Goal: Task Accomplishment & Management: Complete application form

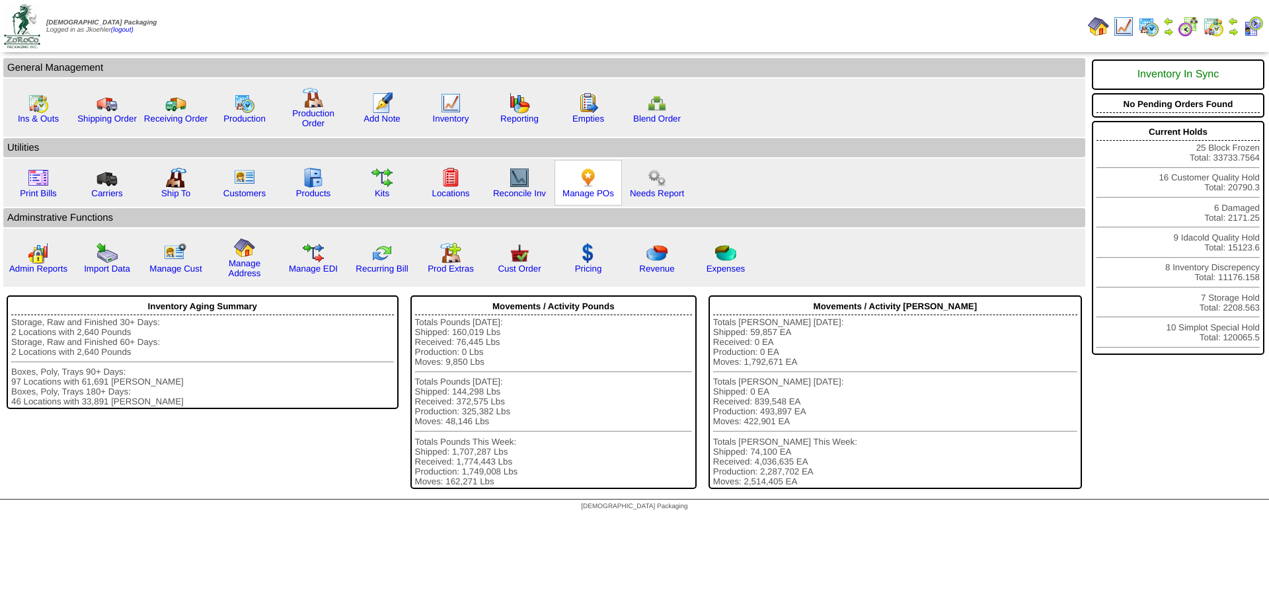
click at [587, 175] on img at bounding box center [588, 177] width 21 height 21
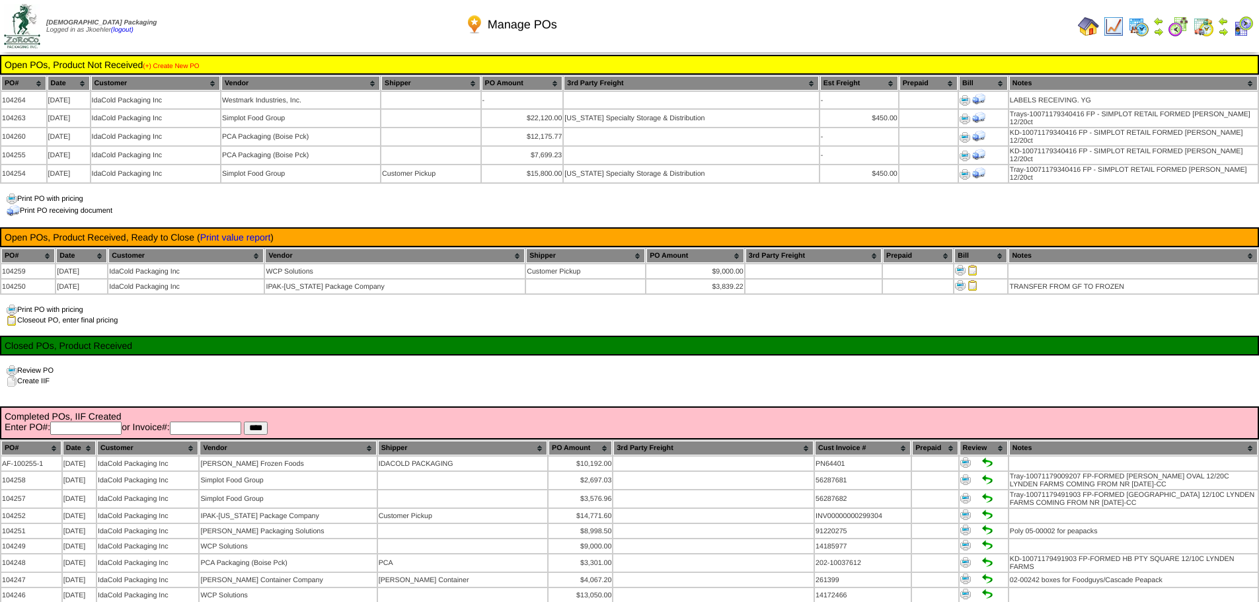
click at [179, 66] on link "(+) Create New PO" at bounding box center [171, 66] width 56 height 7
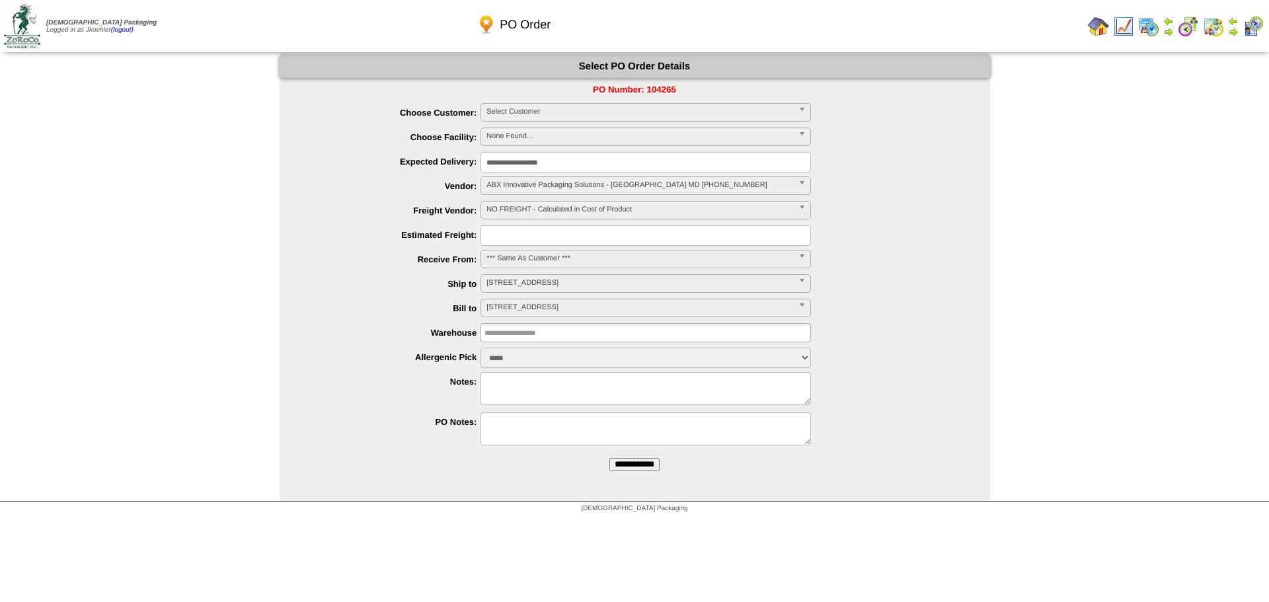
click at [1095, 26] on img at bounding box center [1098, 26] width 21 height 21
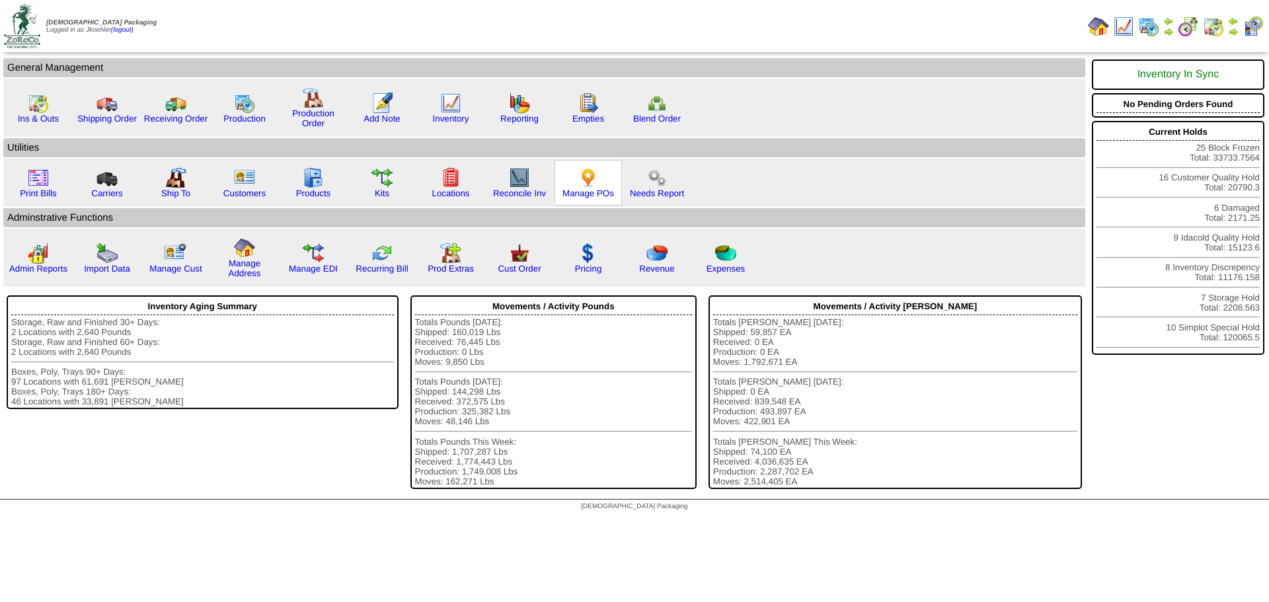
click at [588, 179] on img at bounding box center [588, 177] width 21 height 21
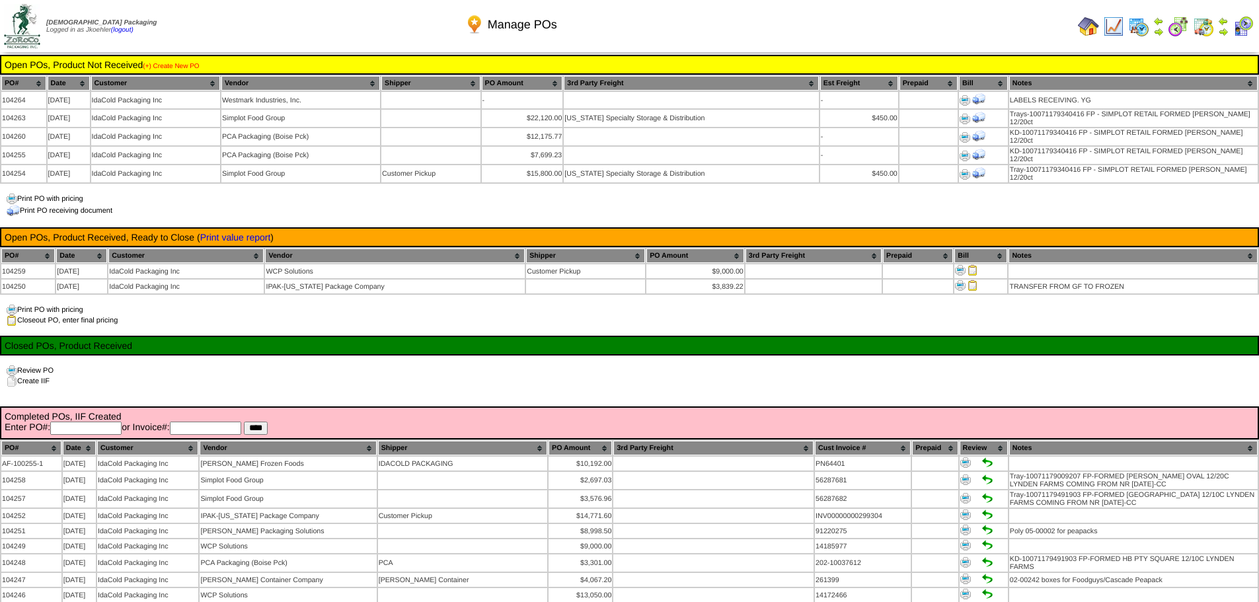
click at [177, 65] on link "(+) Create New PO" at bounding box center [171, 66] width 56 height 7
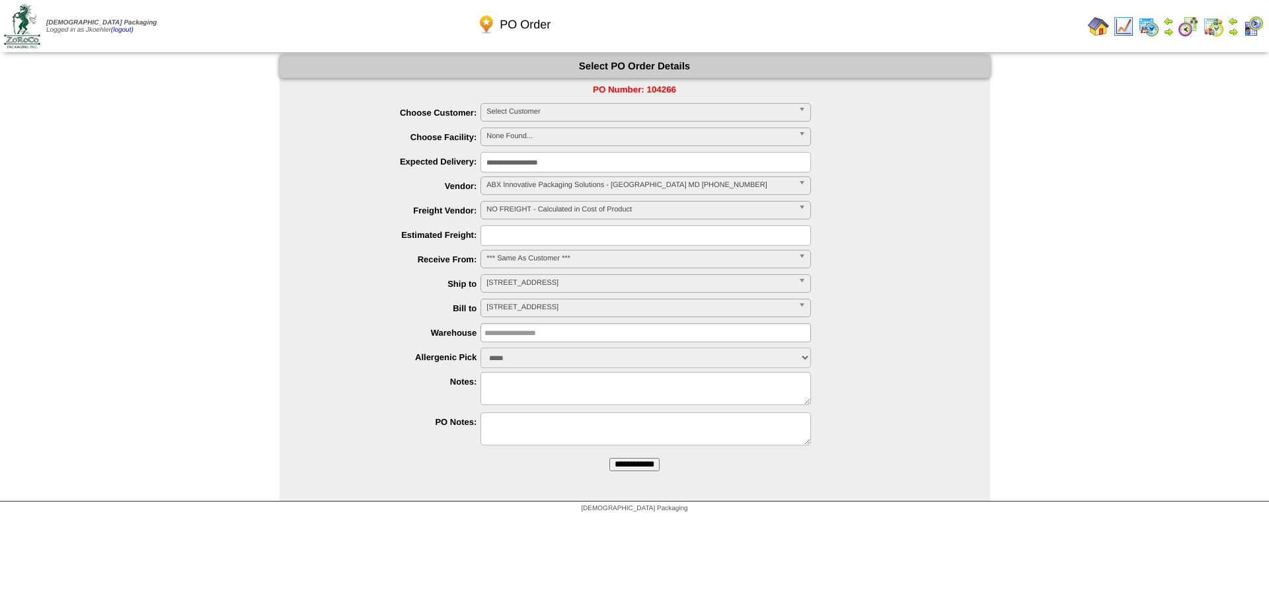
click at [549, 115] on span "Select Customer" at bounding box center [640, 112] width 307 height 16
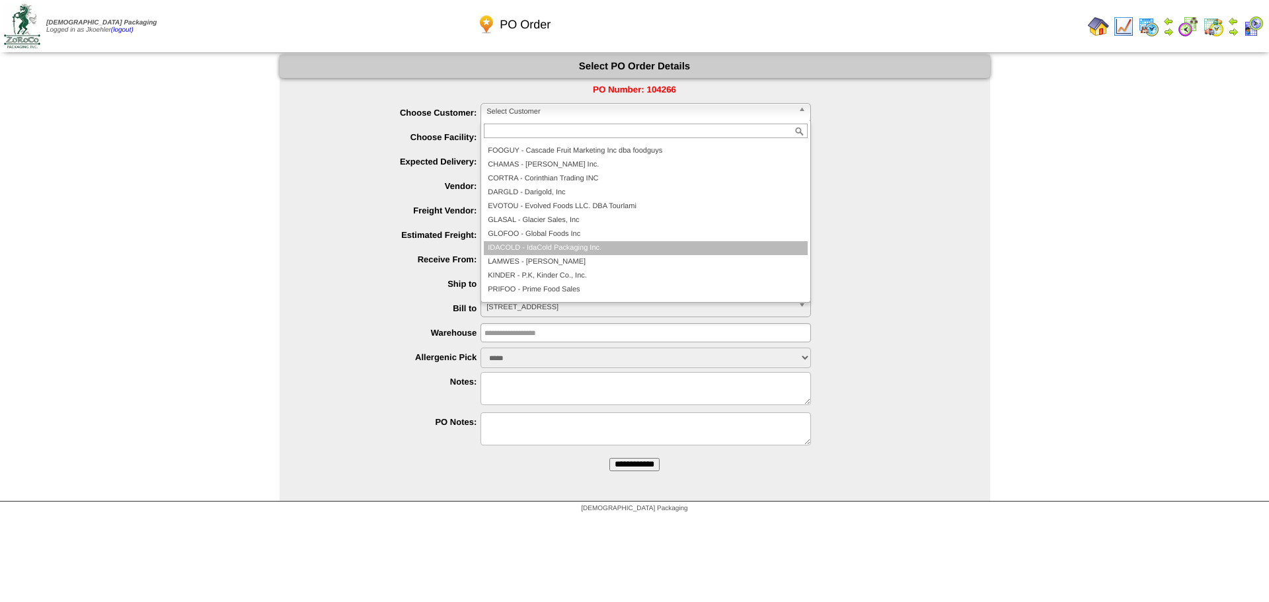
scroll to position [119, 0]
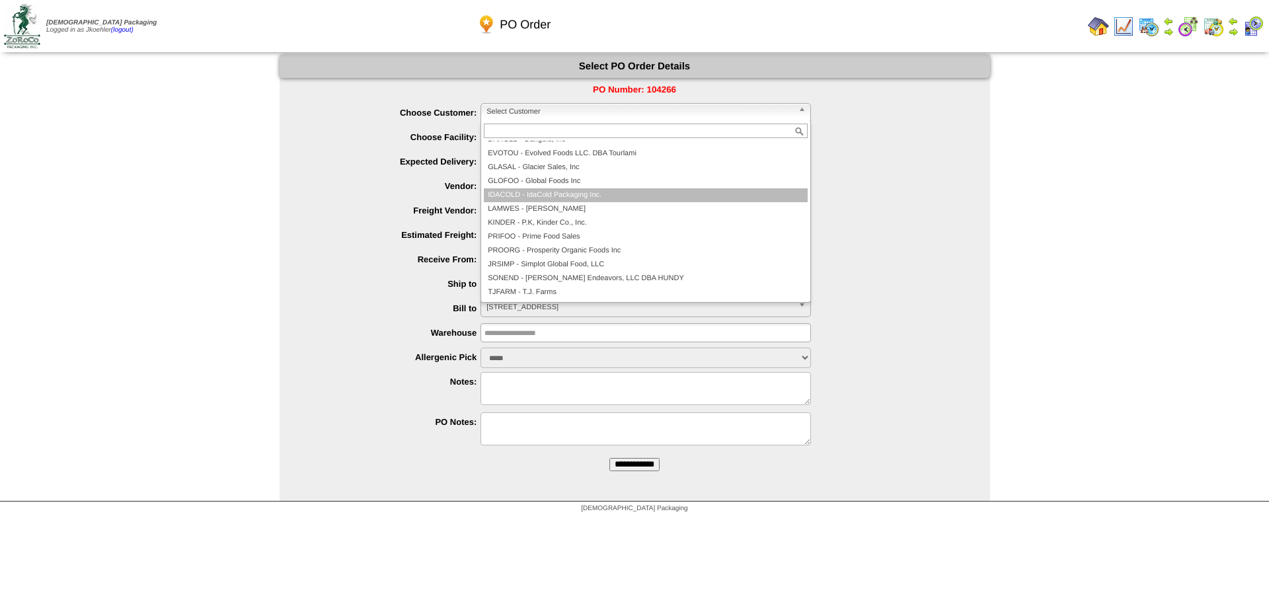
click at [617, 198] on li "IDACOLD - IdaCold Packaging Inc." at bounding box center [646, 195] width 324 height 14
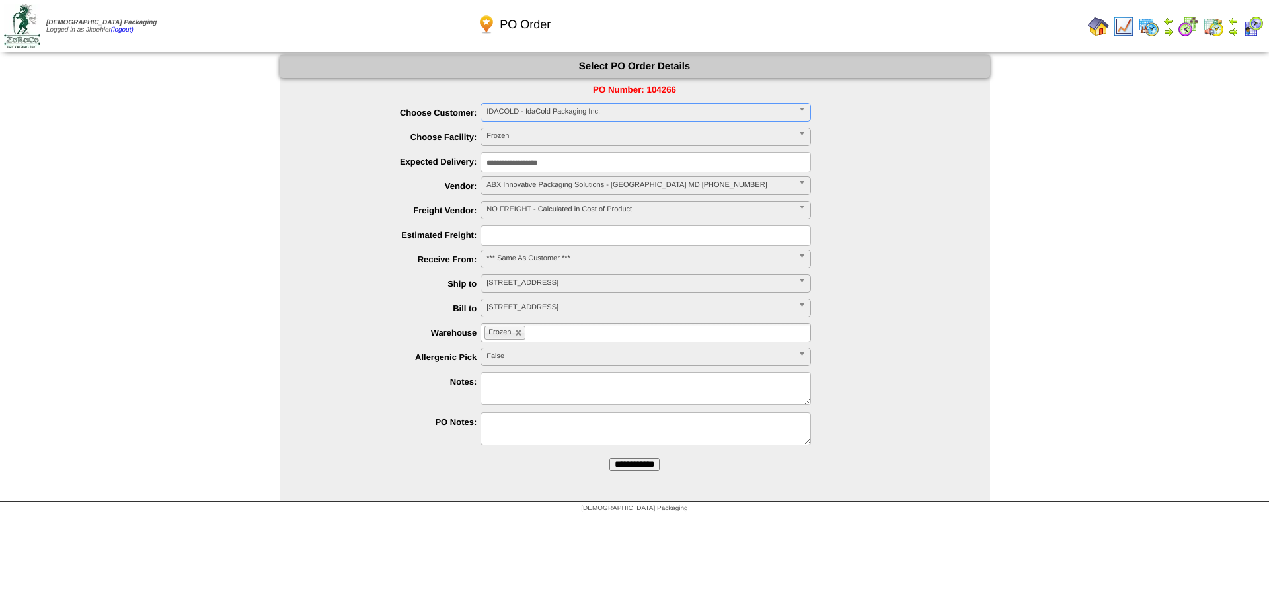
click at [796, 135] on link "Frozen" at bounding box center [646, 137] width 331 height 19
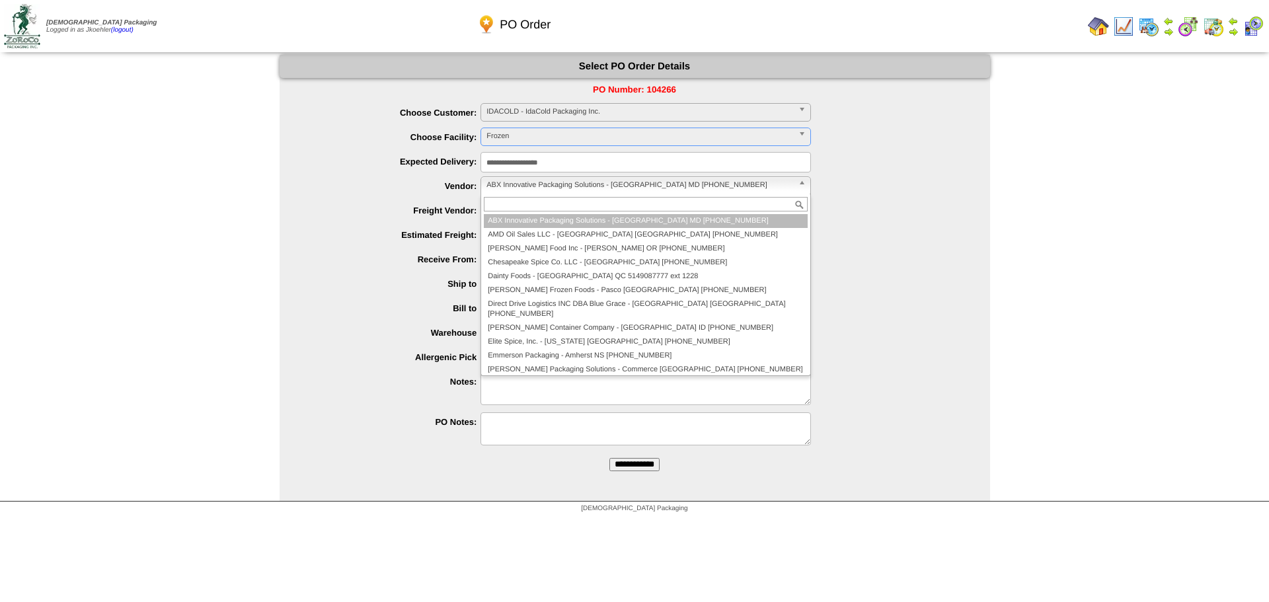
click at [537, 181] on span "ABX Innovative Packaging Solutions - Baltimore MD 980-443-1100" at bounding box center [640, 185] width 307 height 16
click at [385, 199] on ul "**********" at bounding box center [635, 276] width 711 height 346
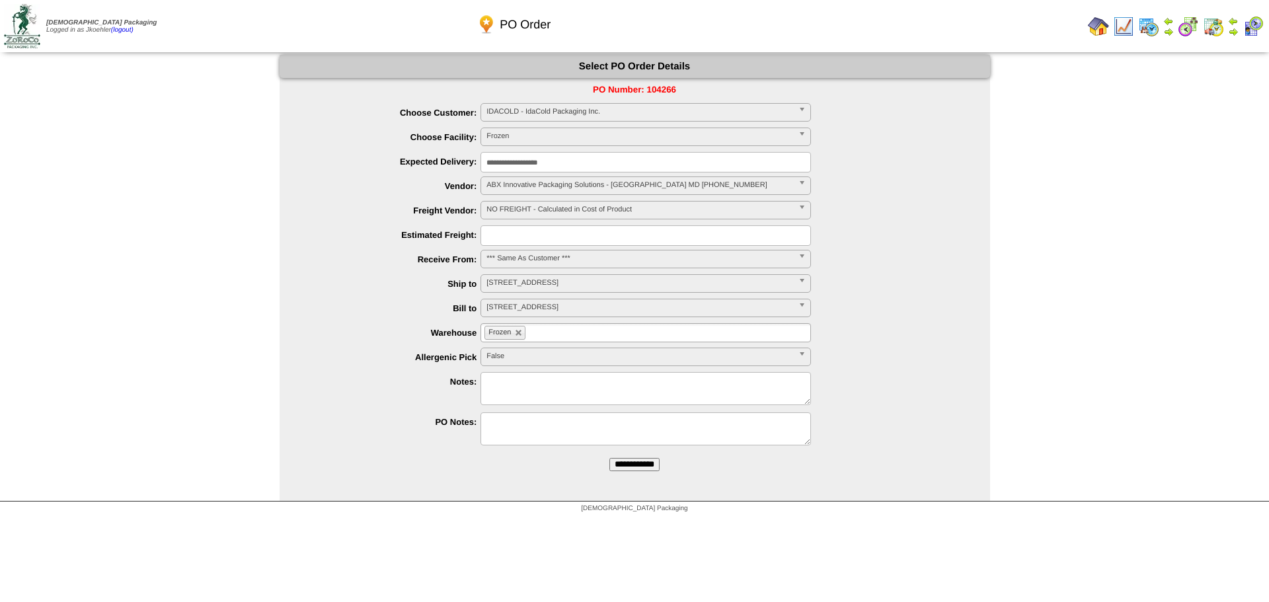
click at [528, 209] on span "NO FREIGHT - Calculated in Cost of Product" at bounding box center [640, 210] width 307 height 16
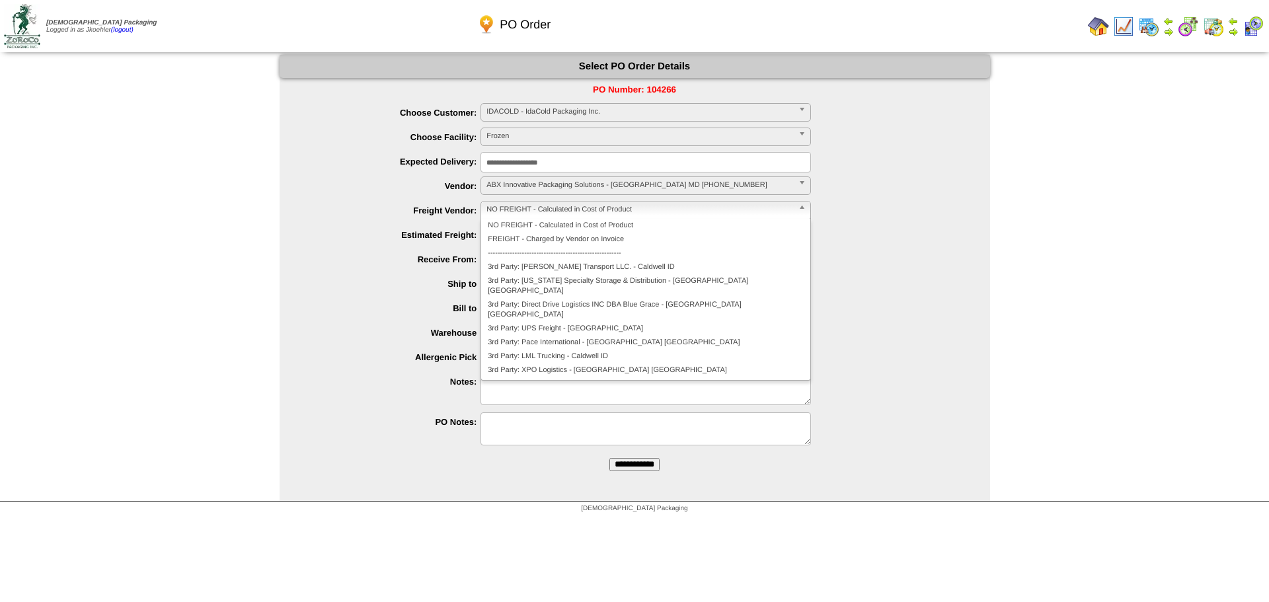
click at [339, 193] on div "**********" at bounding box center [648, 187] width 684 height 20
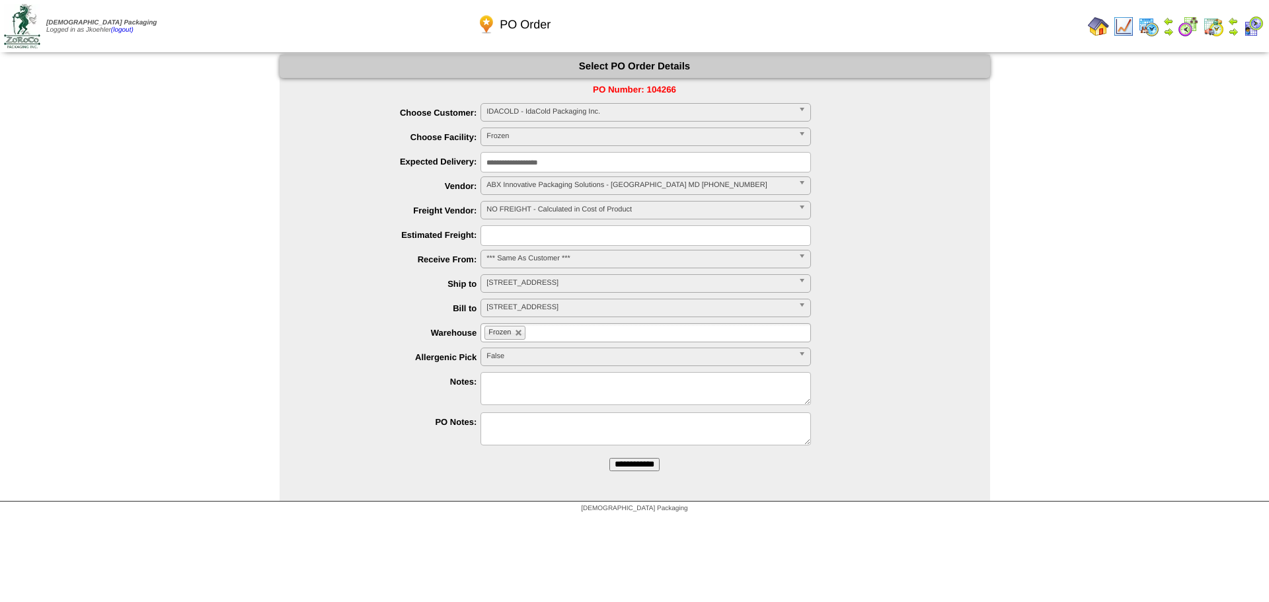
click at [568, 262] on span "*** Same As Customer ***" at bounding box center [640, 259] width 307 height 16
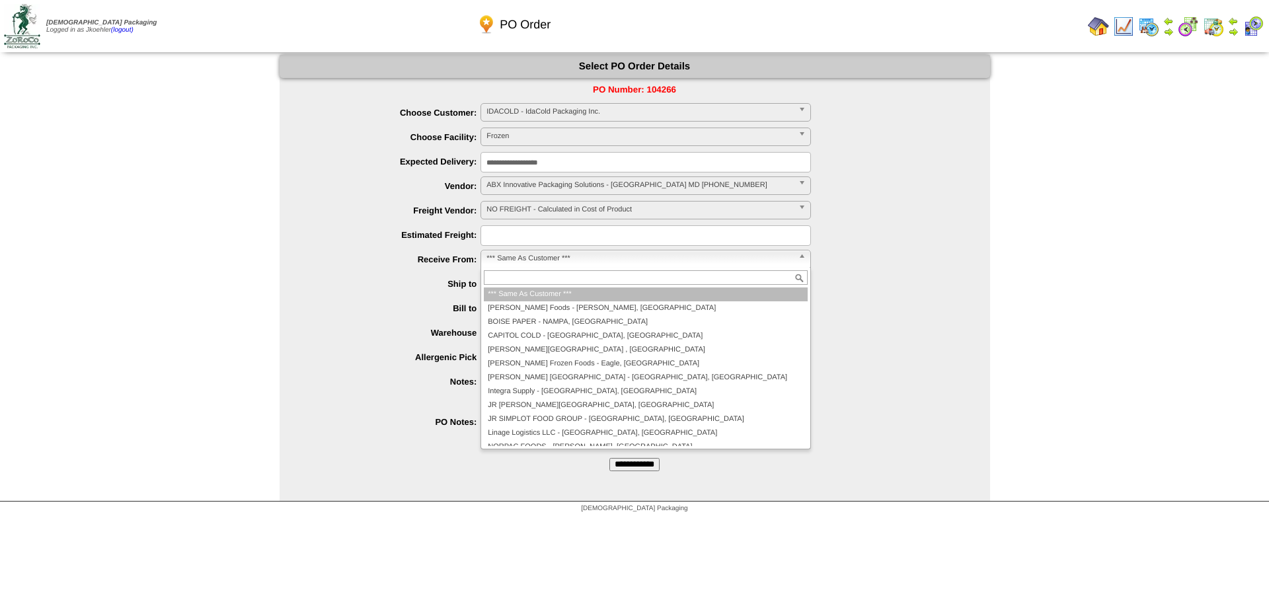
click at [568, 262] on span "*** Same As Customer ***" at bounding box center [640, 259] width 307 height 16
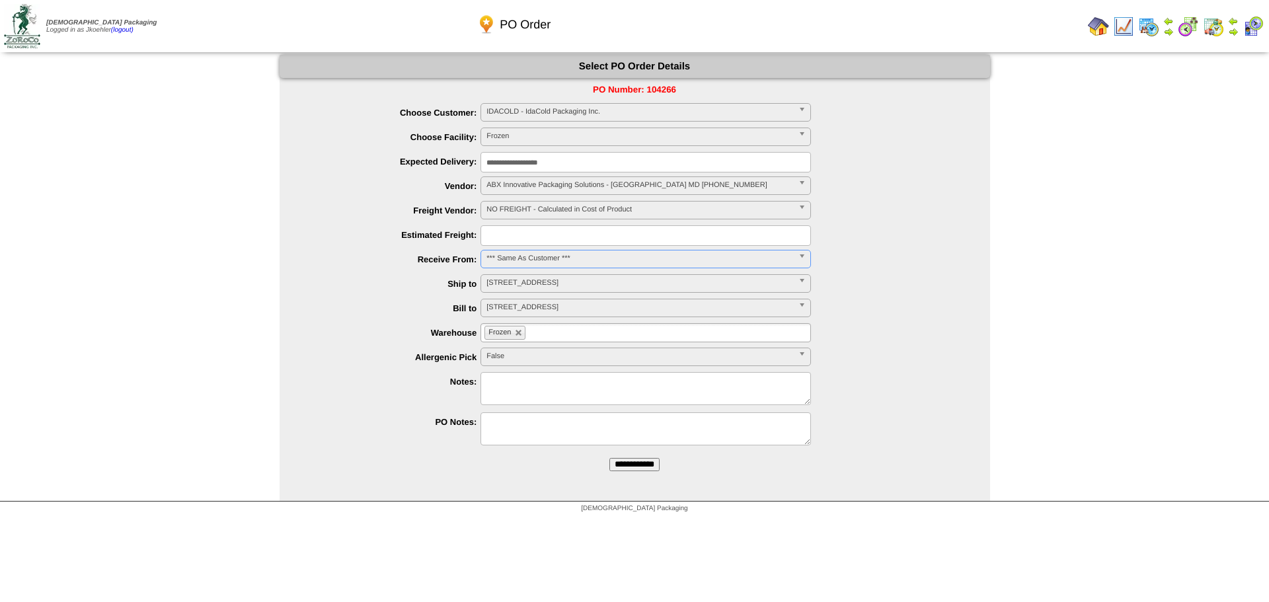
click at [555, 331] on ul "Frozen" at bounding box center [646, 332] width 331 height 19
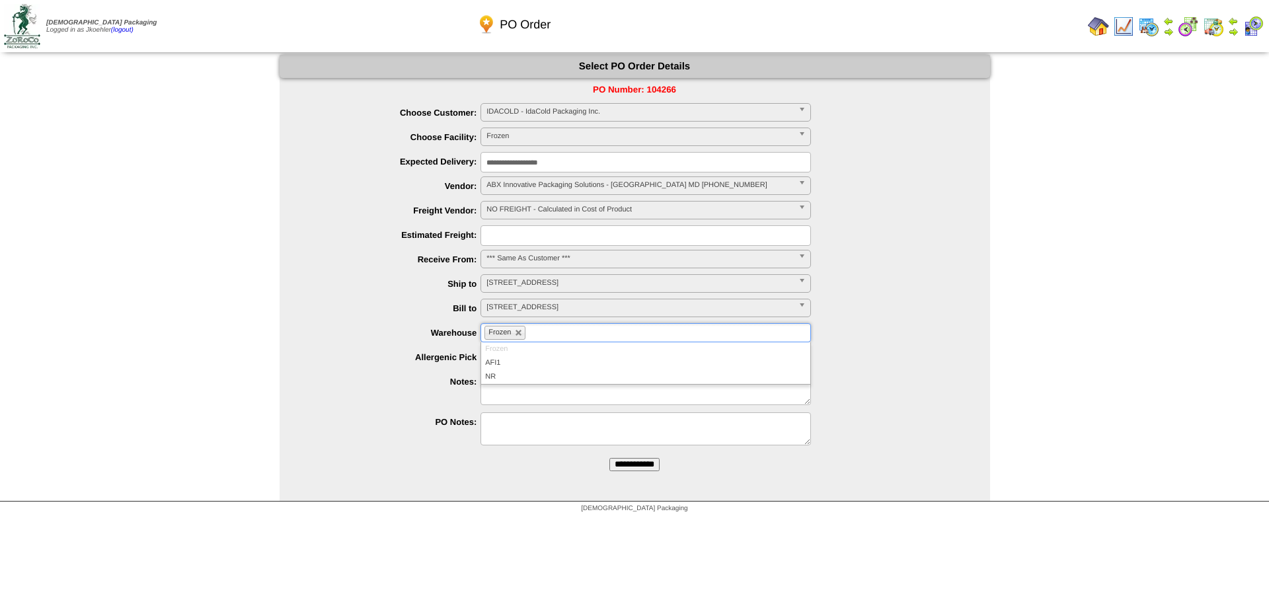
click at [332, 353] on label "Allergenic Pick" at bounding box center [393, 357] width 175 height 10
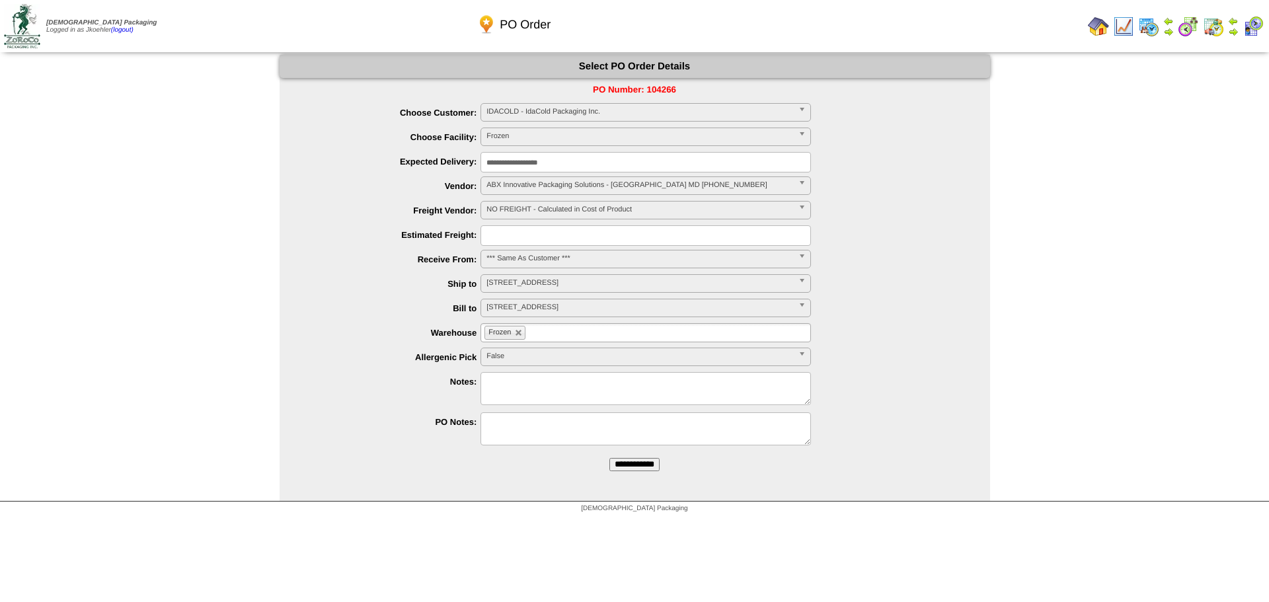
click at [1215, 26] on img at bounding box center [1213, 26] width 21 height 21
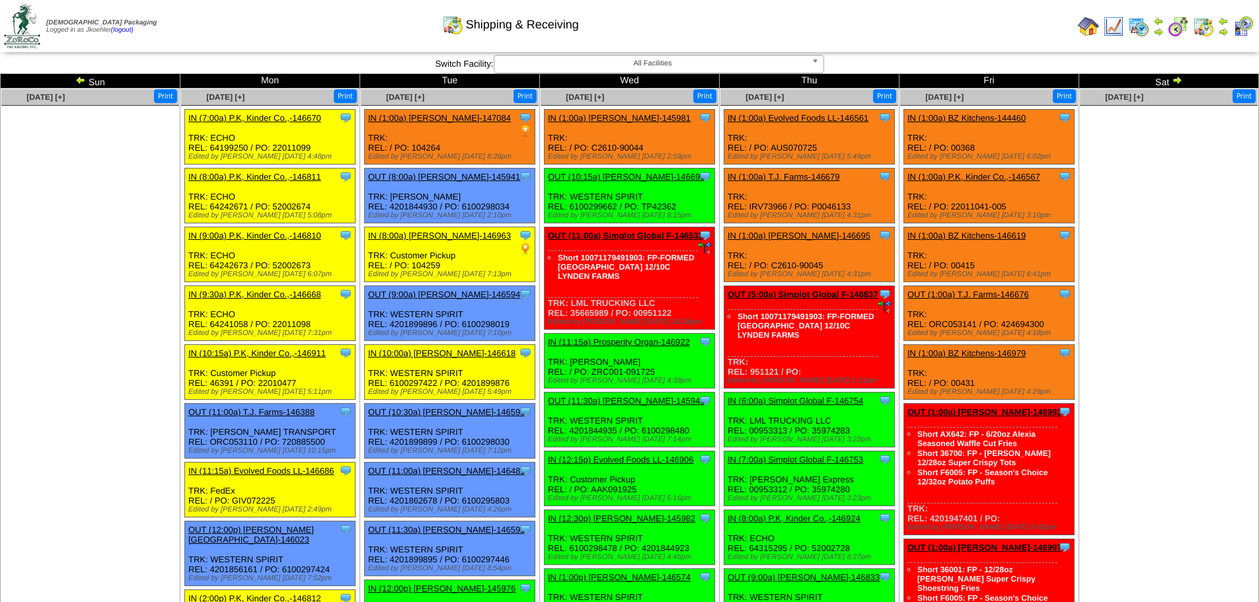
click at [433, 234] on link "IN (8:00a) [PERSON_NAME]-146963" at bounding box center [439, 236] width 143 height 10
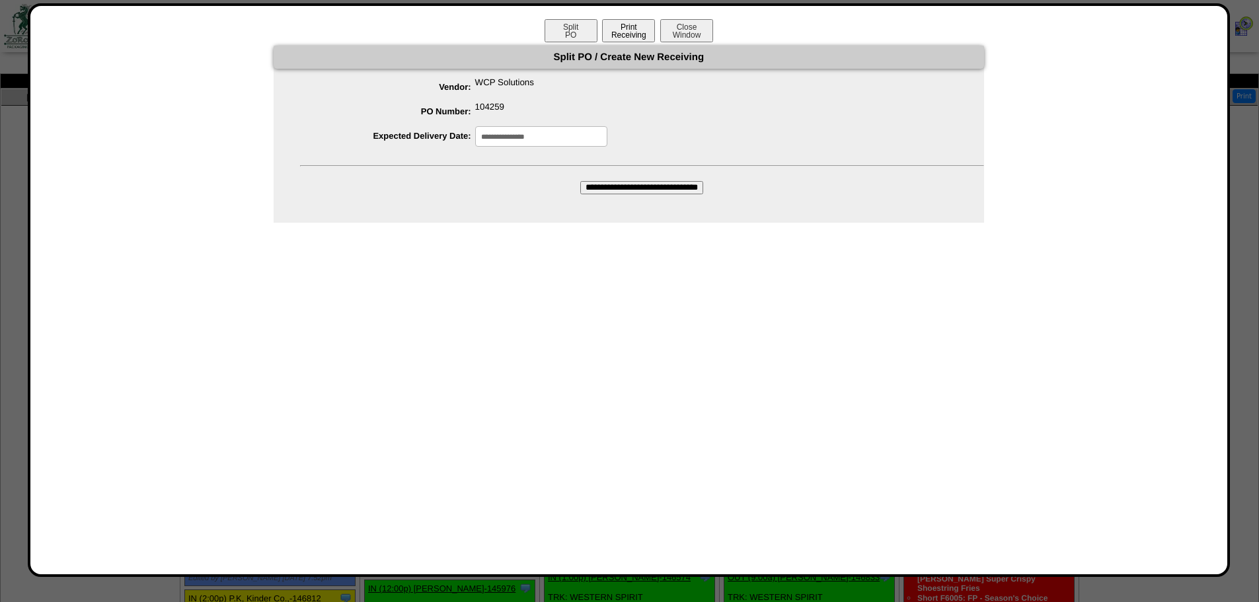
click at [621, 31] on button "Print Receiving" at bounding box center [628, 30] width 53 height 23
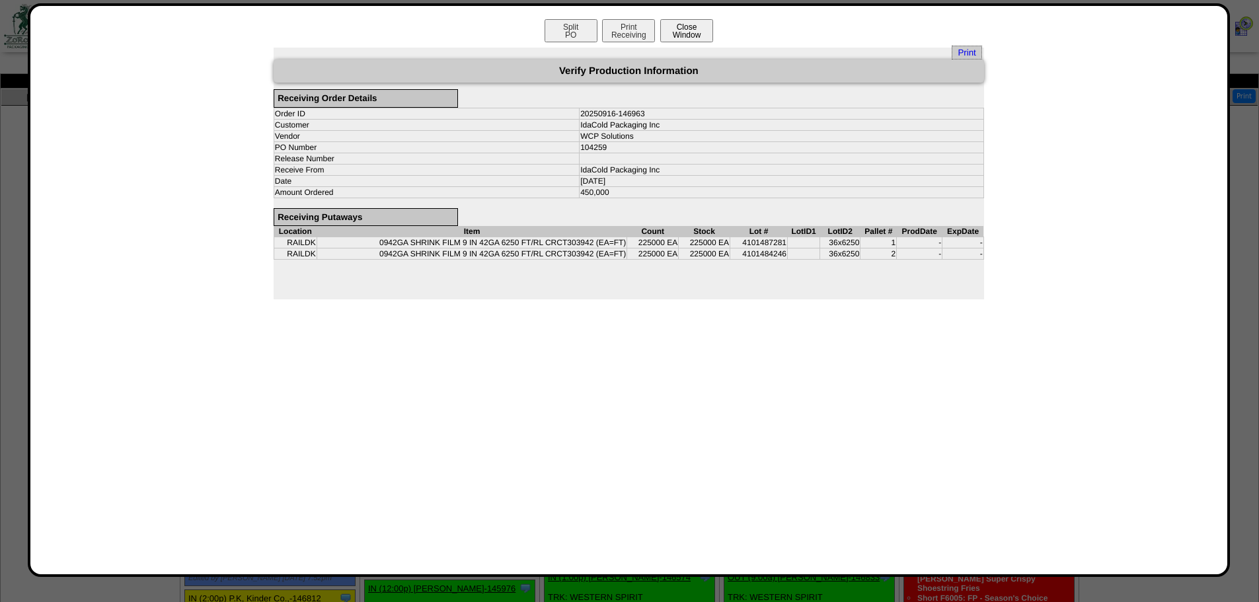
click at [683, 30] on button "Close Window" at bounding box center [686, 30] width 53 height 23
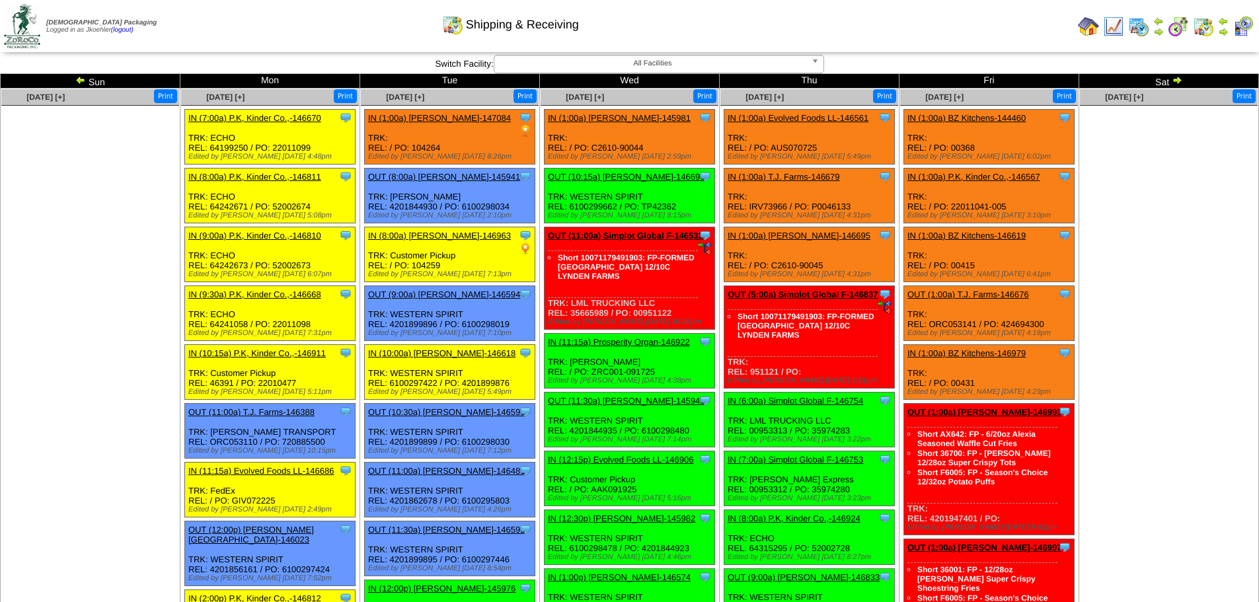
click at [434, 234] on link "IN (8:00a) [PERSON_NAME]-146963" at bounding box center [439, 236] width 143 height 10
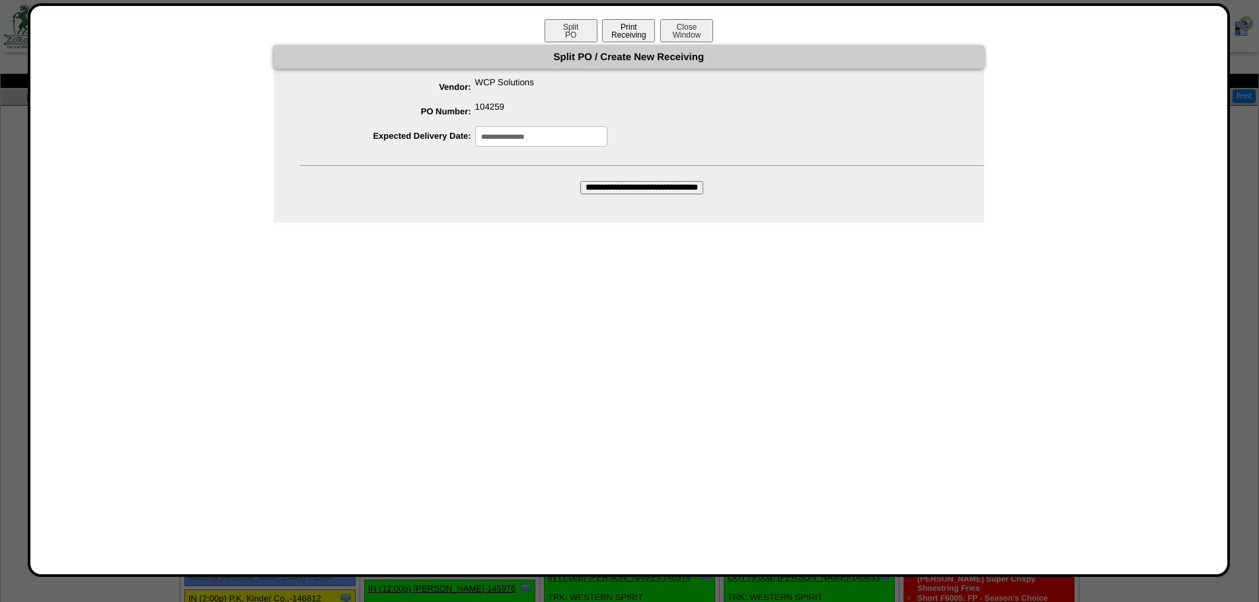
click at [624, 34] on button "Print Receiving" at bounding box center [628, 30] width 53 height 23
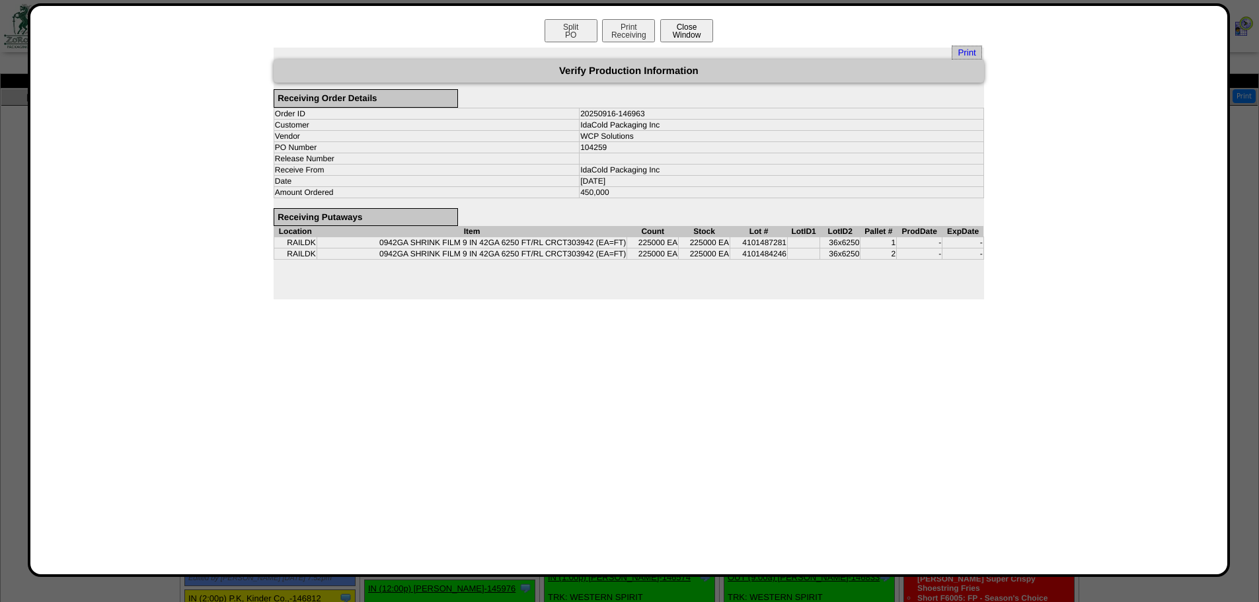
click at [708, 22] on button "Close Window" at bounding box center [686, 30] width 53 height 23
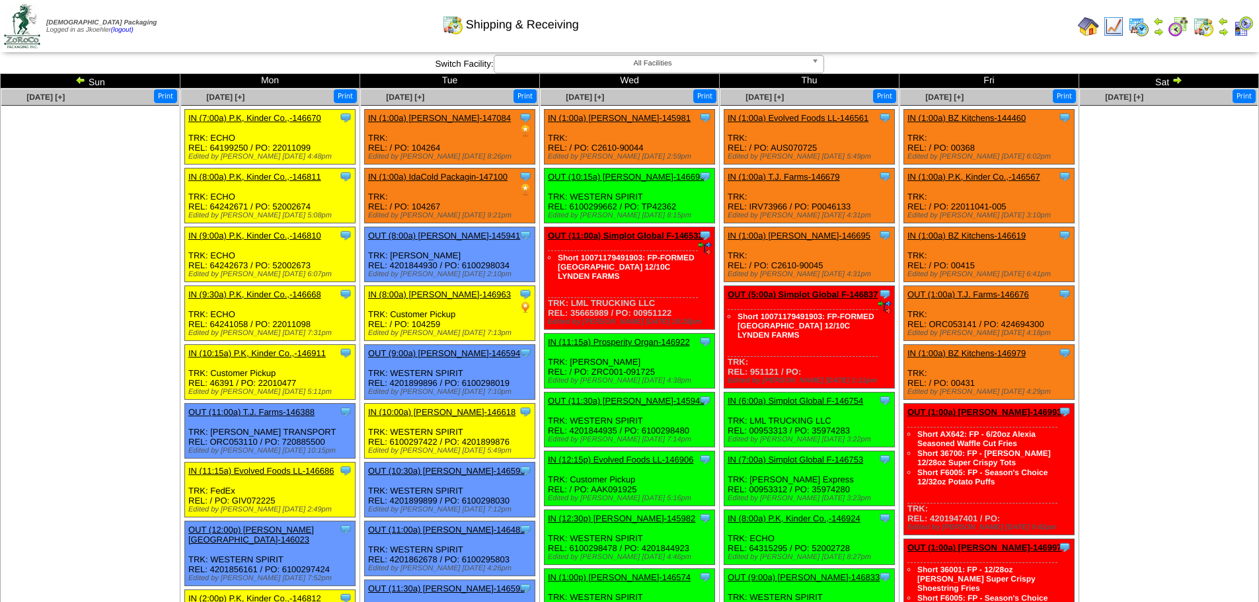
click at [1087, 31] on img at bounding box center [1088, 26] width 21 height 21
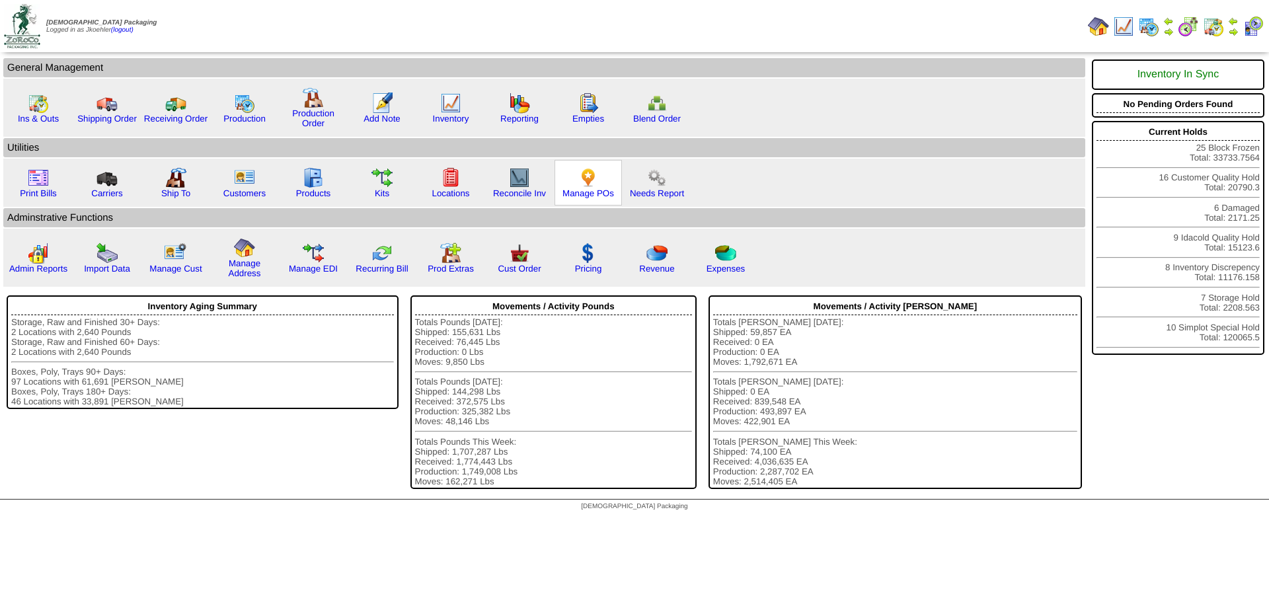
click at [590, 182] on img at bounding box center [588, 177] width 21 height 21
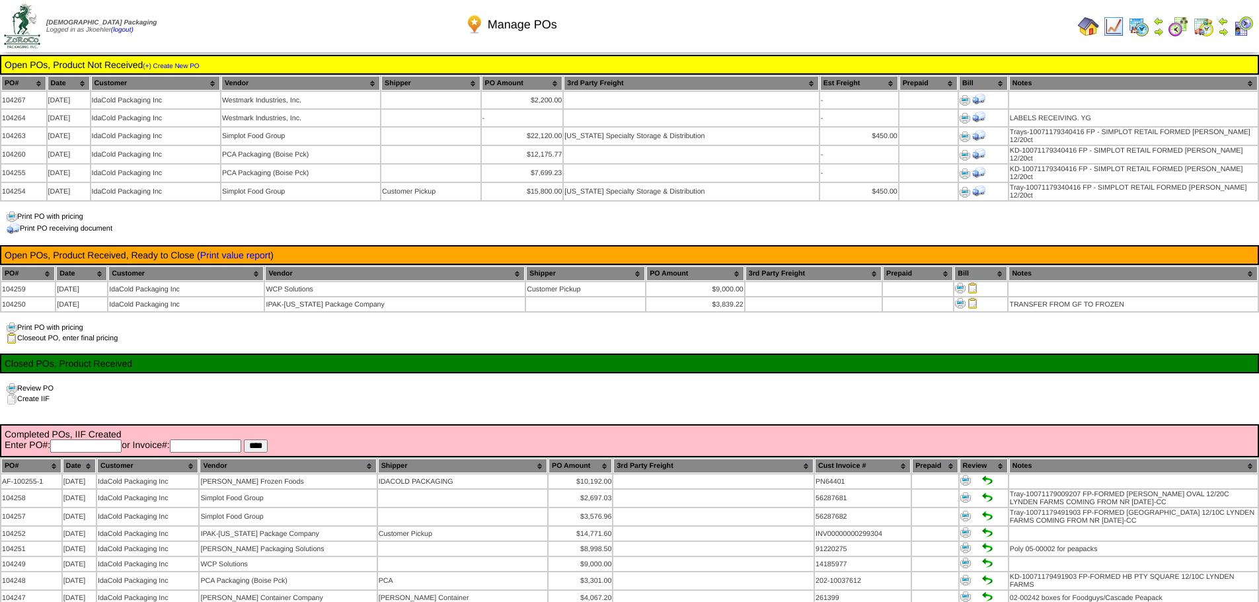
click at [1087, 23] on img at bounding box center [1088, 26] width 21 height 21
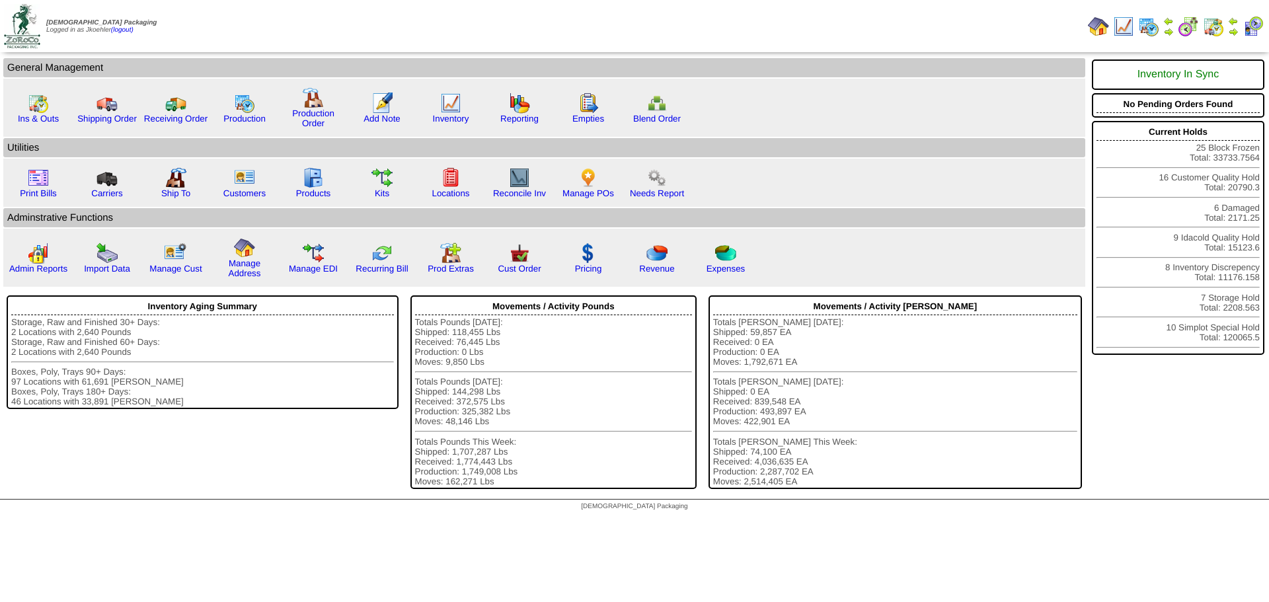
click at [1230, 20] on img at bounding box center [1233, 21] width 11 height 11
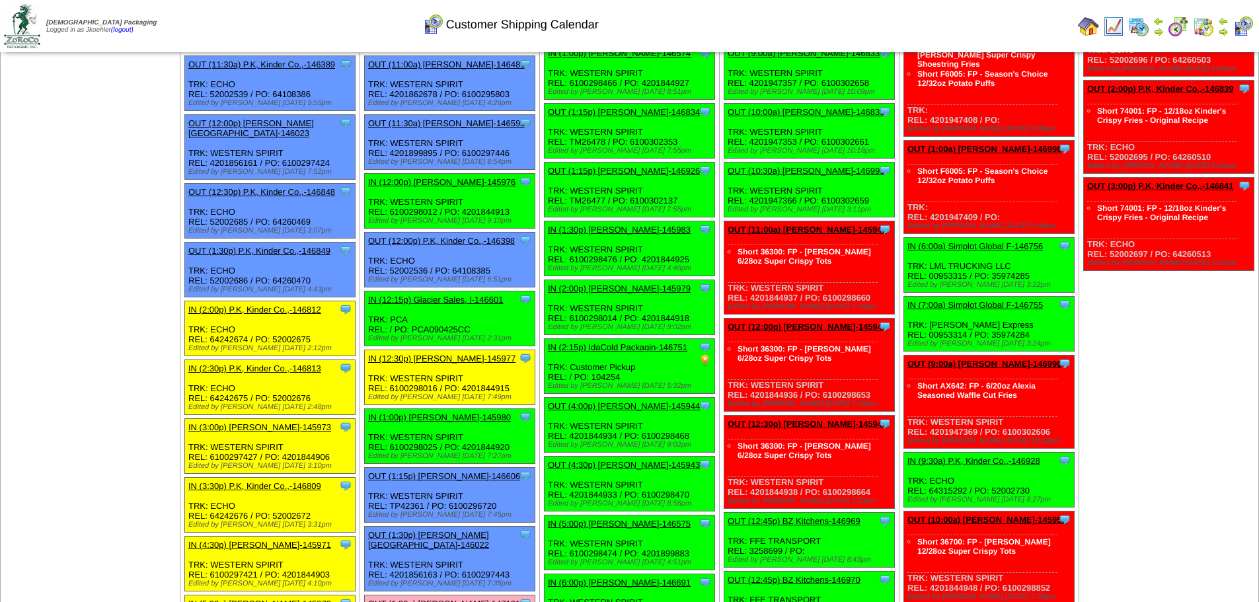
scroll to position [529, 0]
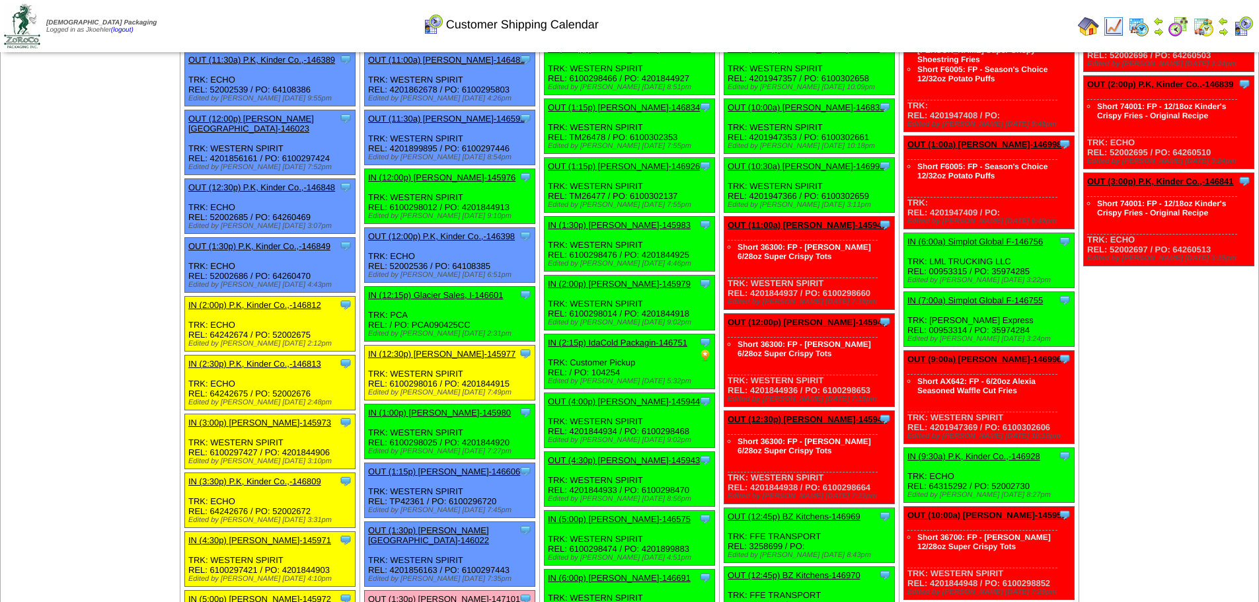
click at [471, 468] on link "OUT (1:15p) [PERSON_NAME]-146606" at bounding box center [444, 472] width 152 height 10
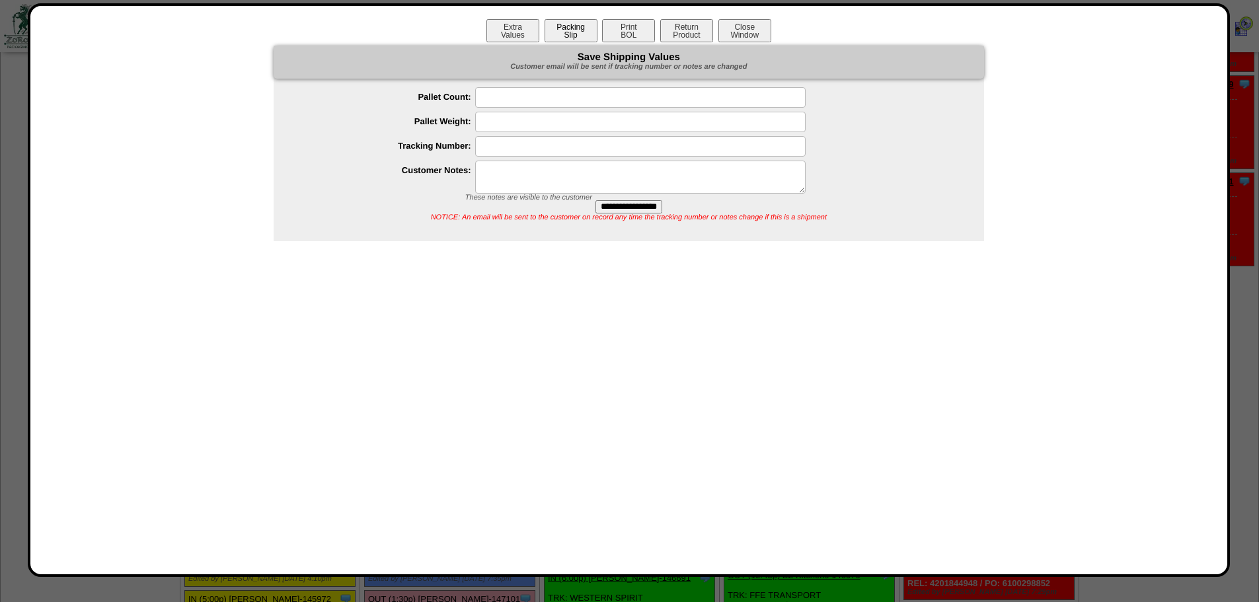
click at [561, 23] on button "Packing Slip" at bounding box center [571, 30] width 53 height 23
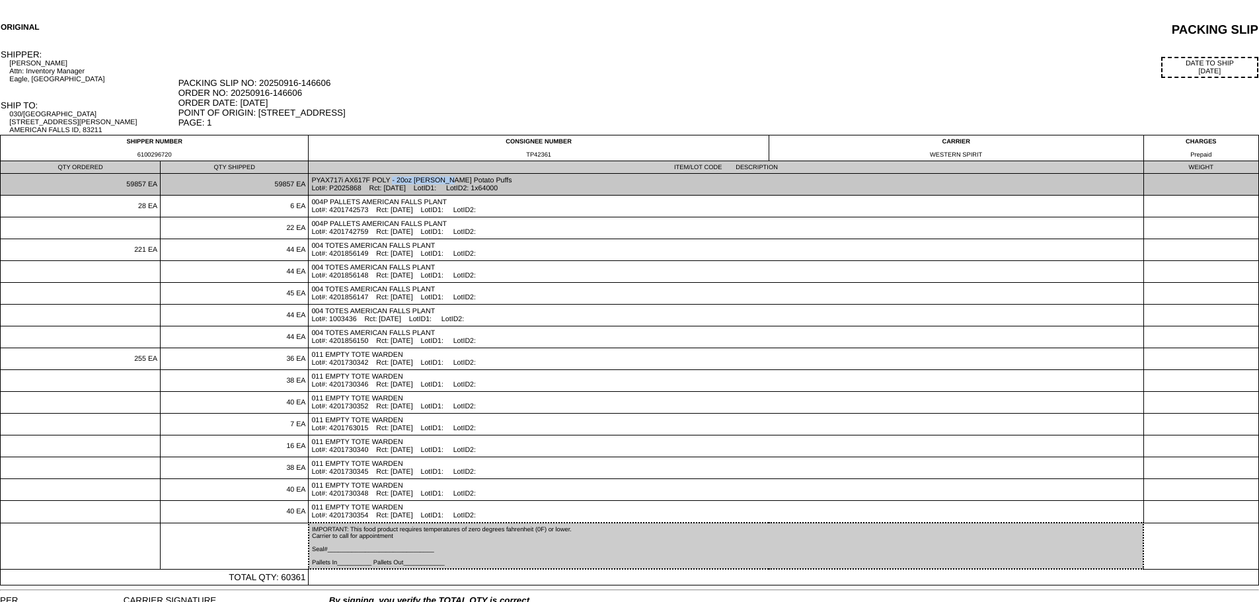
drag, startPoint x: 373, startPoint y: 182, endPoint x: 311, endPoint y: 174, distance: 62.7
click at [311, 174] on td "PYAX717i AX617F POLY - 20oz [PERSON_NAME] Potato Puffs Lot#: P2025868 Rct: [DAT…" at bounding box center [726, 185] width 835 height 22
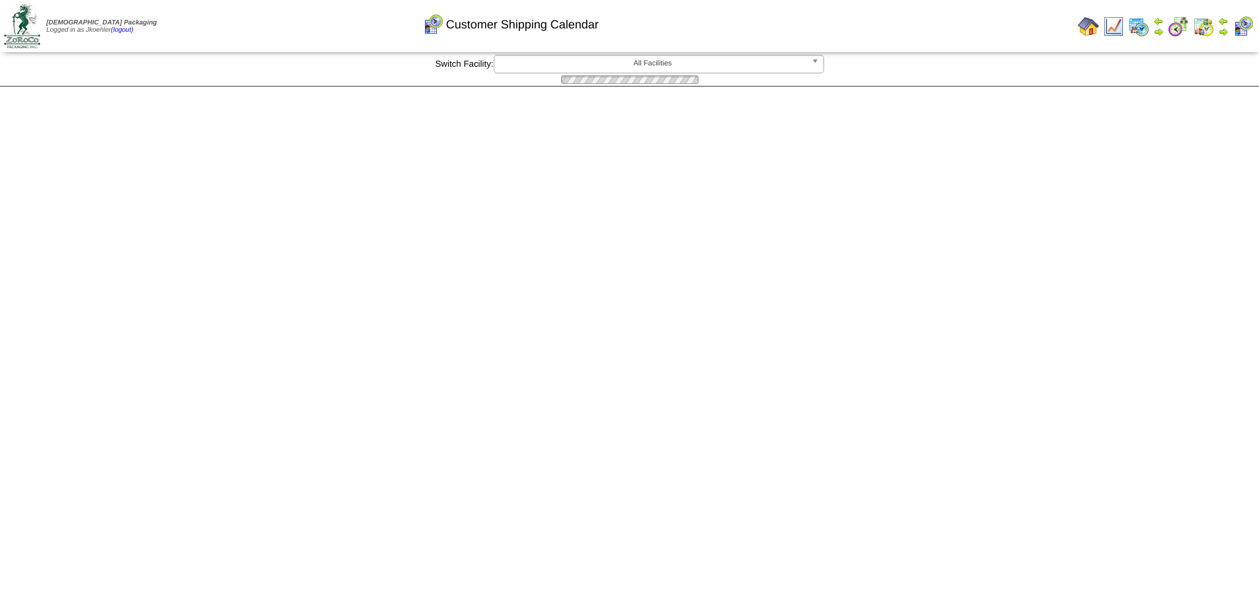
scroll to position [529, 0]
